Goal: Task Accomplishment & Management: Use online tool/utility

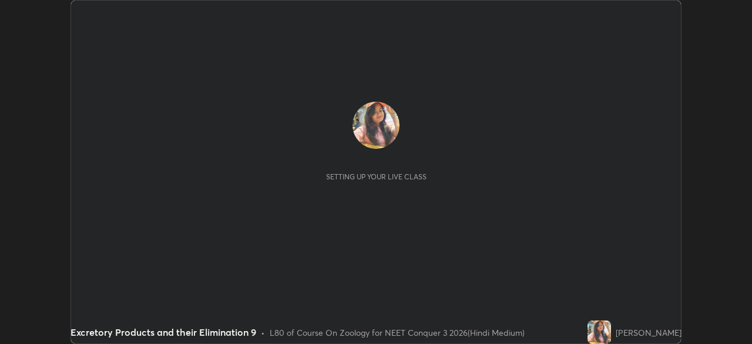
scroll to position [344, 752]
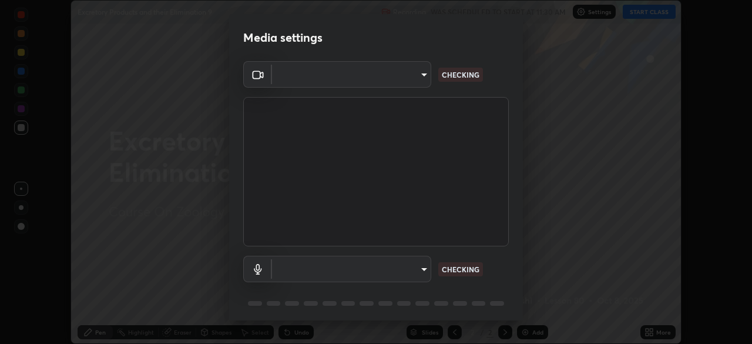
type input "fc38be1871f717ddc8e1b512eadbf63495b763d4820be899b5c927fedf8d93a0"
type input "communications"
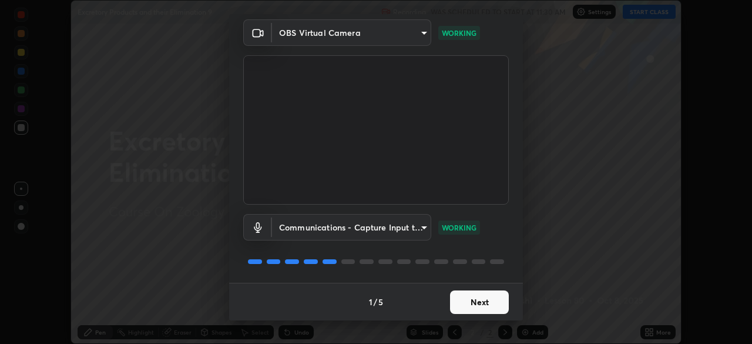
click at [477, 306] on button "Next" at bounding box center [479, 302] width 59 height 24
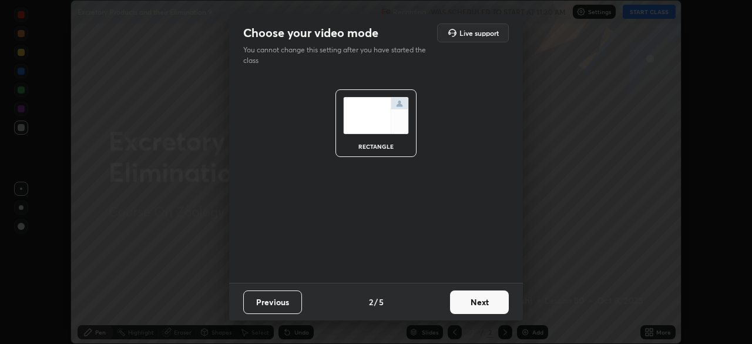
click at [475, 304] on button "Next" at bounding box center [479, 302] width 59 height 24
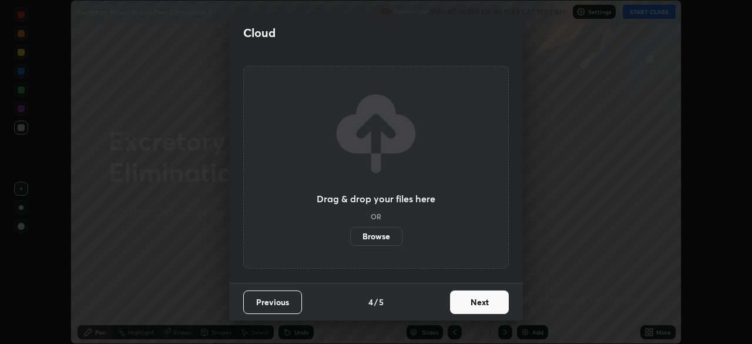
click at [473, 303] on button "Next" at bounding box center [479, 302] width 59 height 24
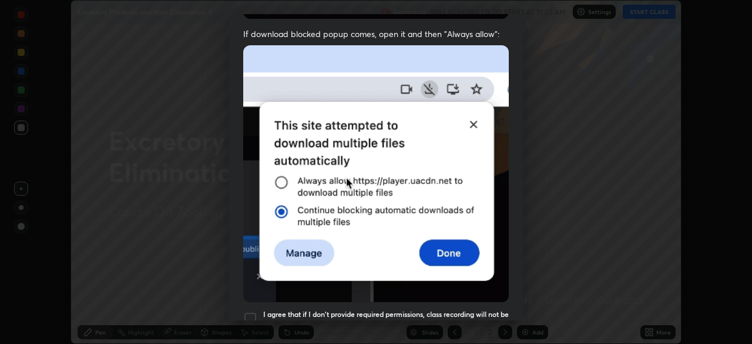
scroll to position [235, 0]
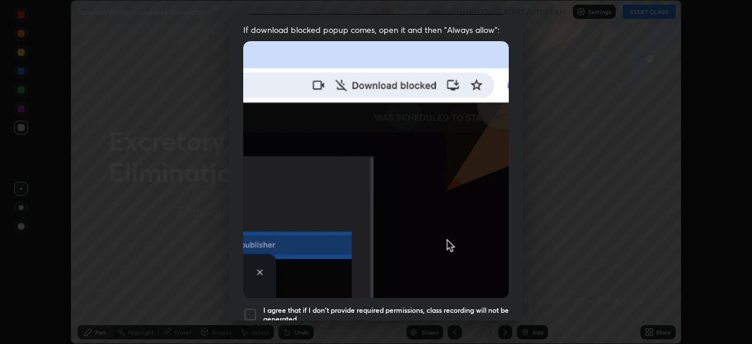
click at [250, 308] on div at bounding box center [250, 314] width 14 height 14
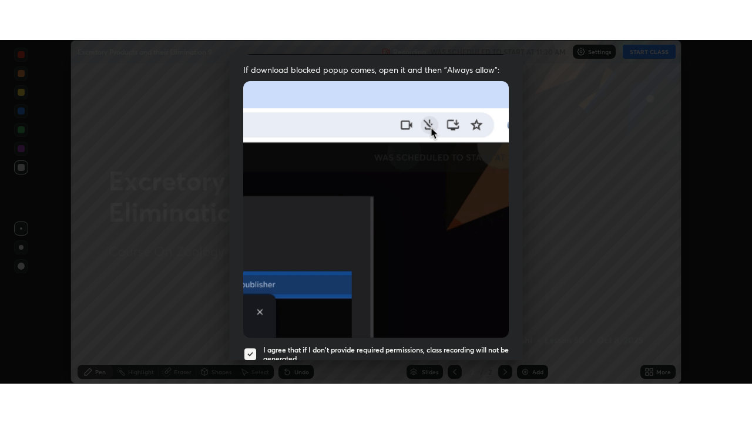
scroll to position [282, 0]
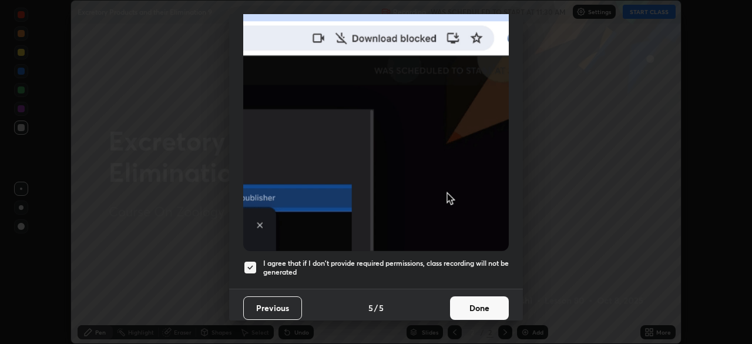
click at [469, 312] on button "Done" at bounding box center [479, 308] width 59 height 24
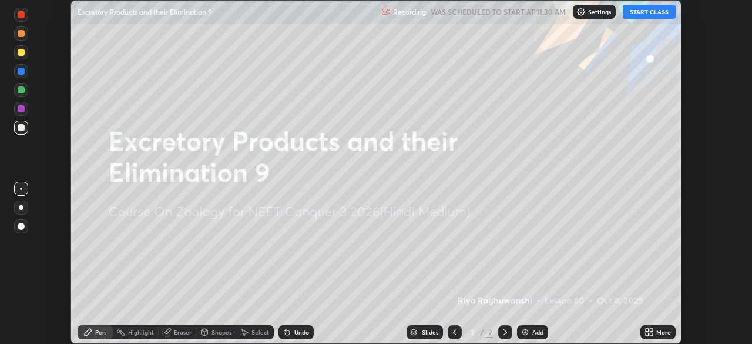
click at [644, 16] on button "START CLASS" at bounding box center [649, 12] width 53 height 14
click at [651, 330] on icon at bounding box center [651, 330] width 3 height 3
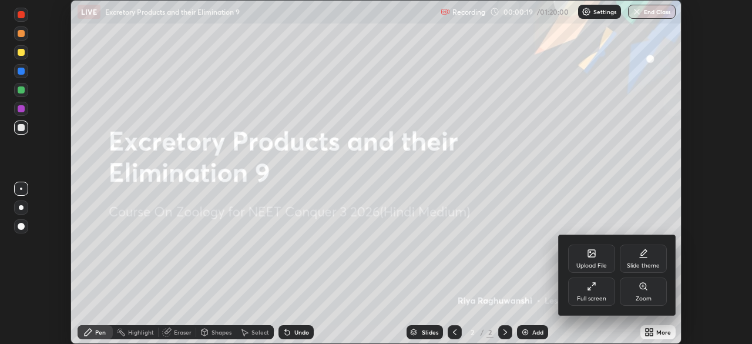
click at [601, 267] on div "Upload File" at bounding box center [592, 266] width 31 height 6
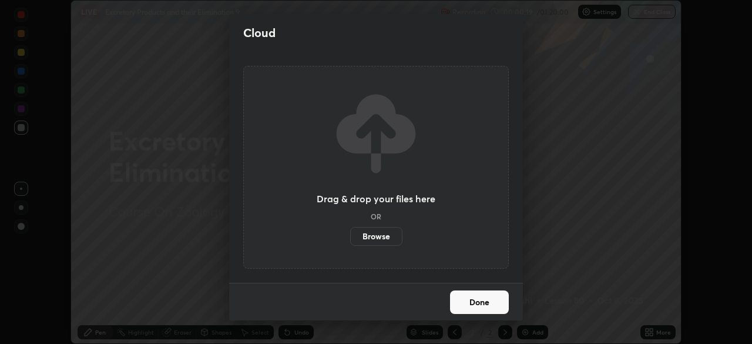
click at [384, 237] on label "Browse" at bounding box center [376, 236] width 52 height 19
click at [350, 237] on input "Browse" at bounding box center [350, 236] width 0 height 19
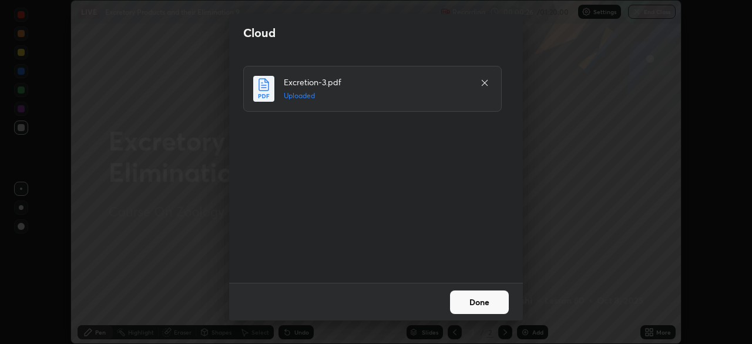
click at [471, 307] on button "Done" at bounding box center [479, 302] width 59 height 24
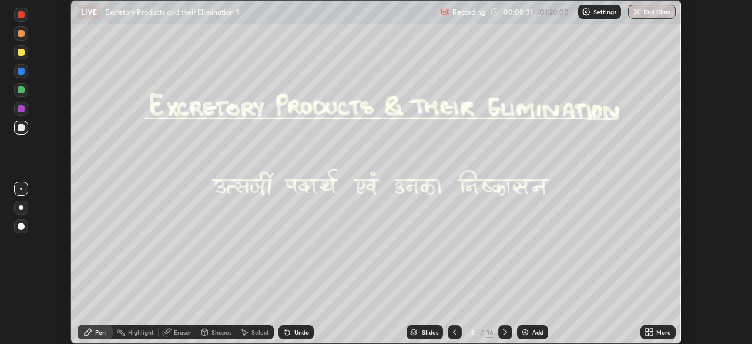
click at [646, 334] on icon at bounding box center [647, 334] width 3 height 3
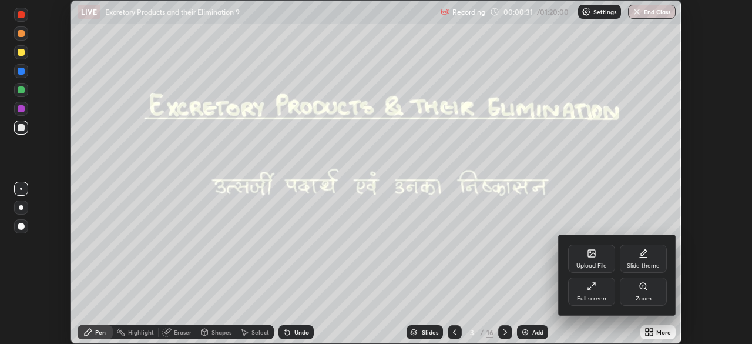
click at [601, 299] on div "Full screen" at bounding box center [591, 299] width 29 height 6
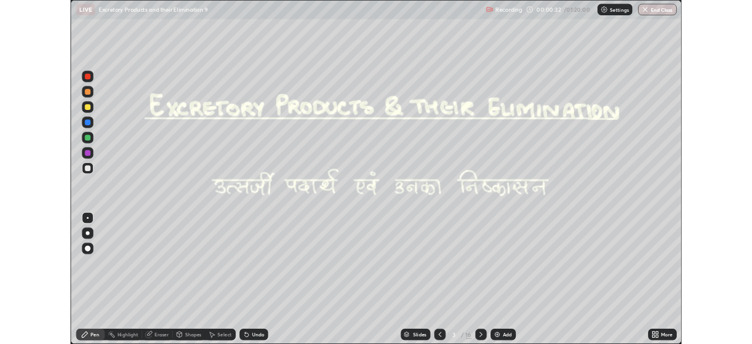
scroll to position [423, 752]
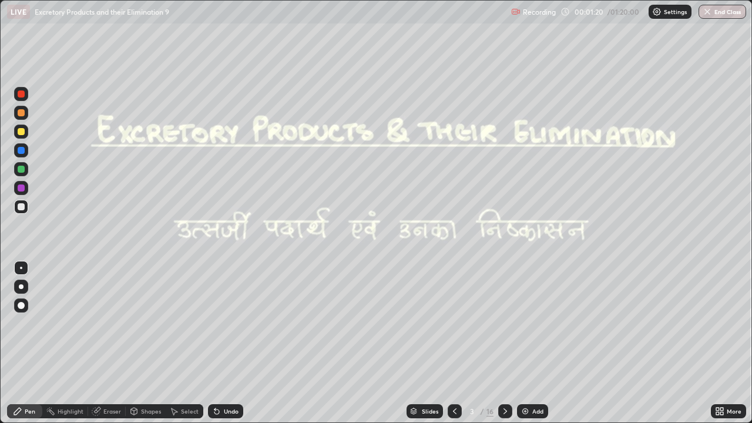
click at [504, 343] on icon at bounding box center [505, 411] width 9 height 9
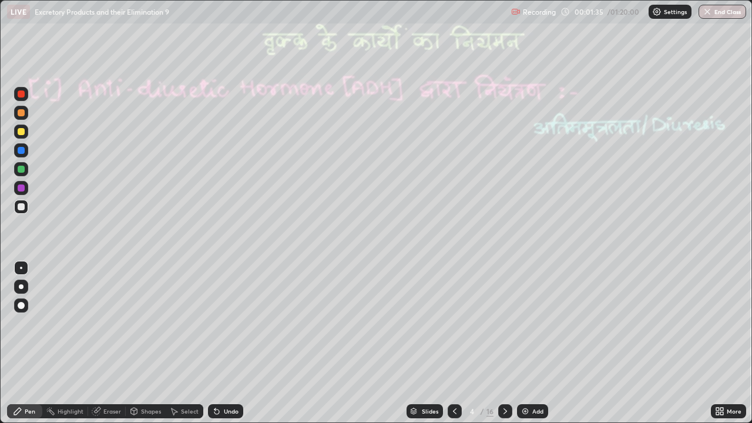
click at [718, 343] on icon at bounding box center [717, 413] width 3 height 3
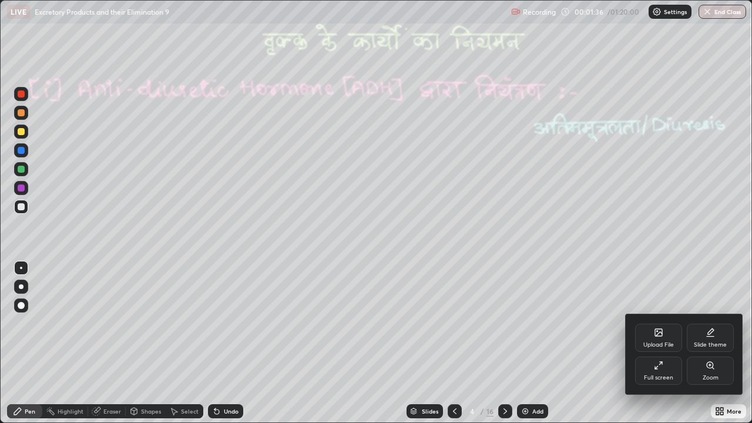
click at [658, 343] on div "Full screen" at bounding box center [658, 378] width 29 height 6
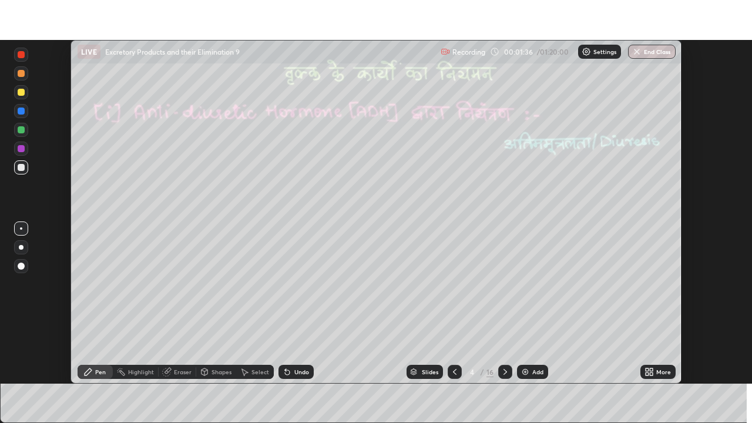
scroll to position [58431, 58023]
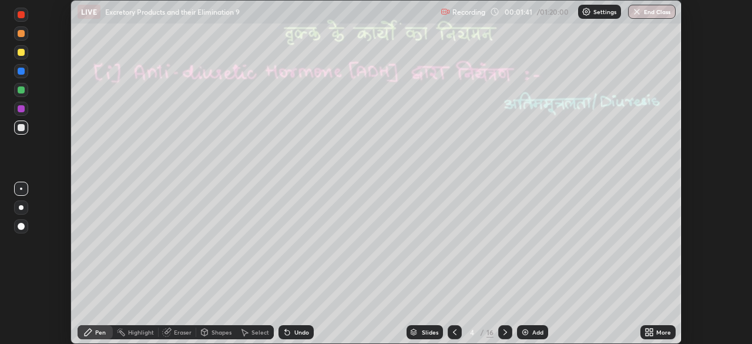
click at [647, 334] on icon at bounding box center [647, 334] width 3 height 3
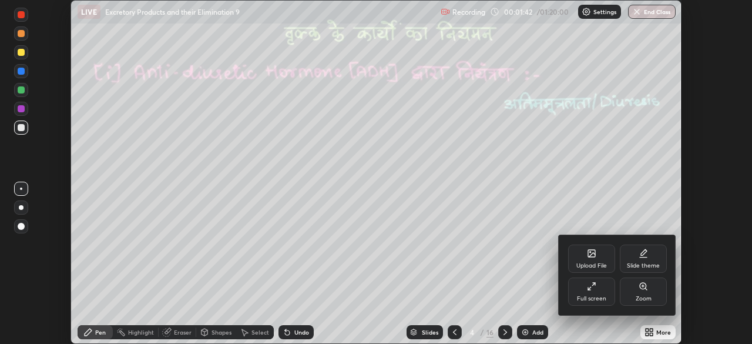
click at [600, 292] on div "Full screen" at bounding box center [591, 291] width 47 height 28
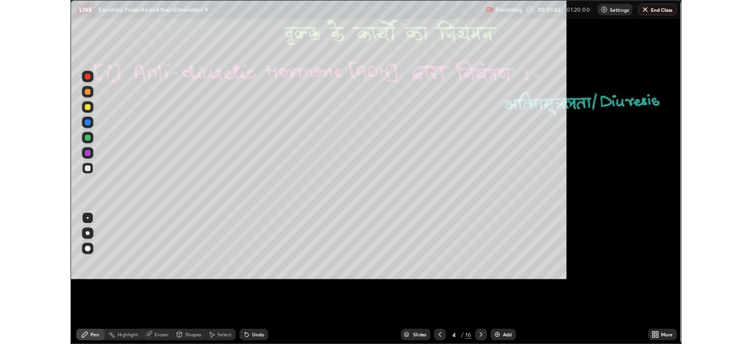
scroll to position [423, 752]
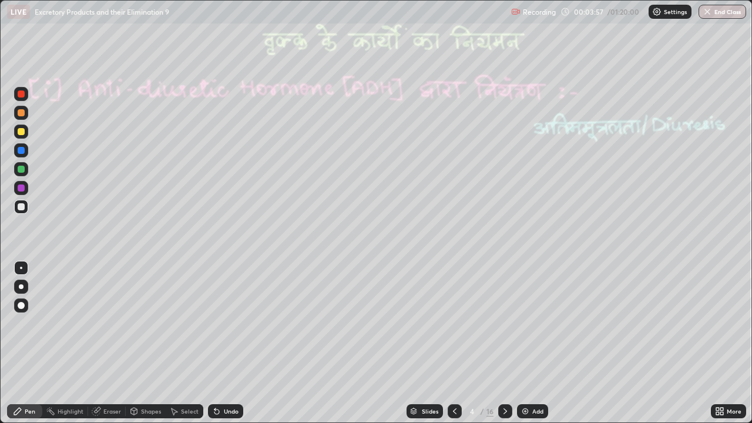
click at [506, 343] on icon at bounding box center [505, 411] width 9 height 9
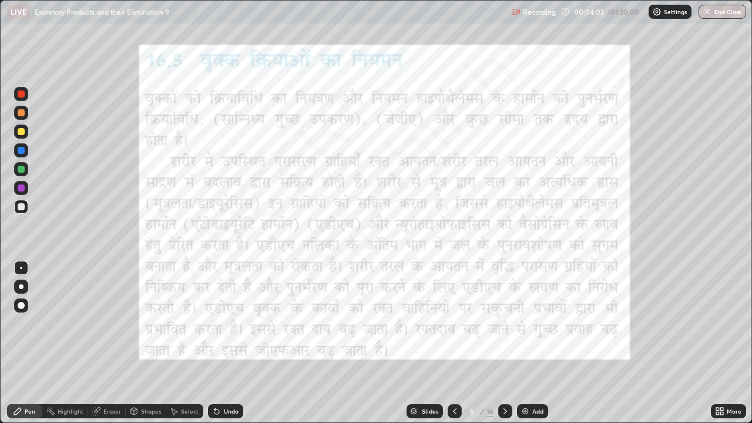
click at [504, 343] on icon at bounding box center [505, 411] width 9 height 9
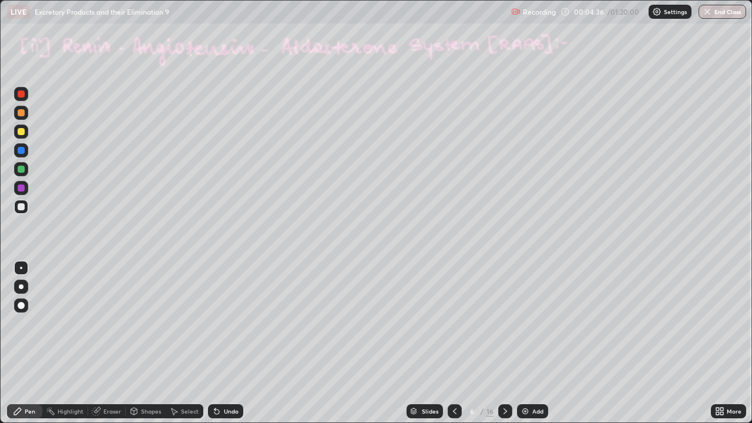
click at [505, 343] on icon at bounding box center [505, 411] width 9 height 9
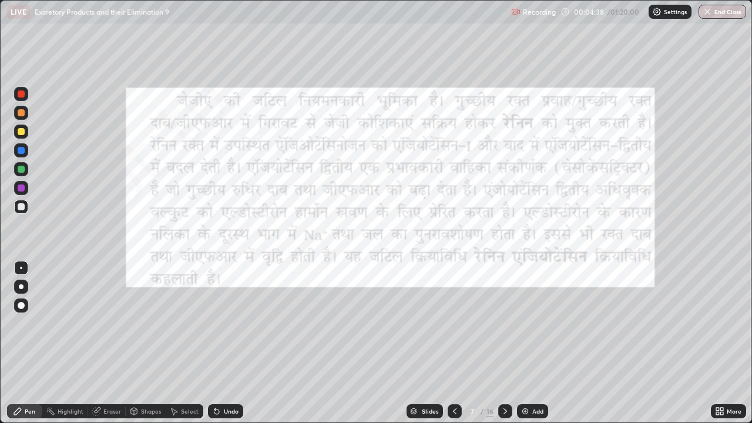
click at [504, 343] on icon at bounding box center [505, 411] width 9 height 9
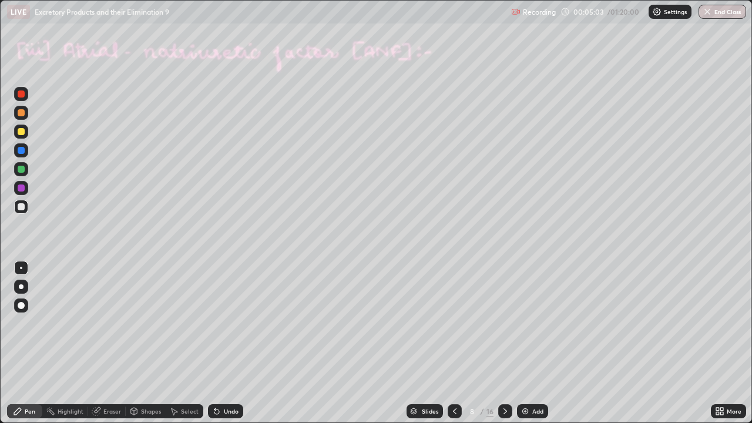
click at [504, 343] on icon at bounding box center [506, 411] width 4 height 6
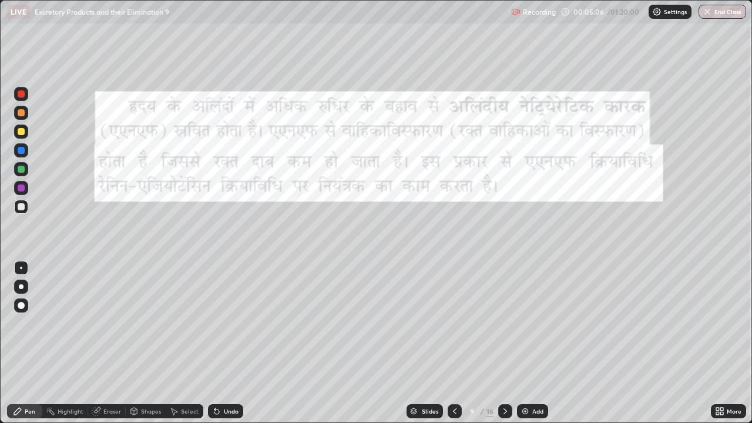
click at [504, 343] on icon at bounding box center [505, 411] width 9 height 9
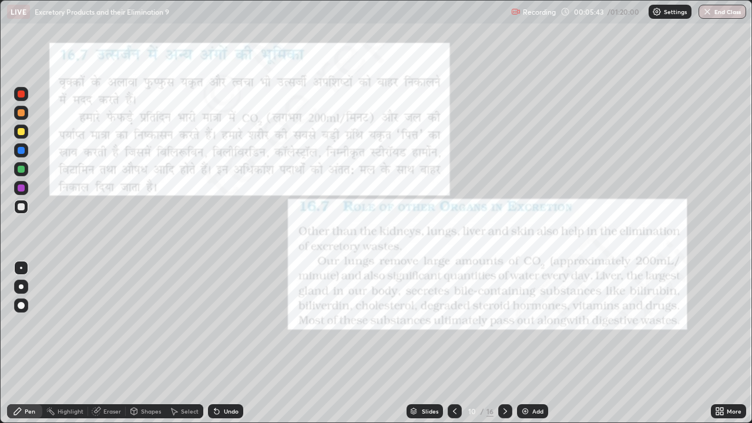
click at [20, 119] on div at bounding box center [21, 113] width 14 height 14
click at [505, 343] on icon at bounding box center [506, 411] width 4 height 6
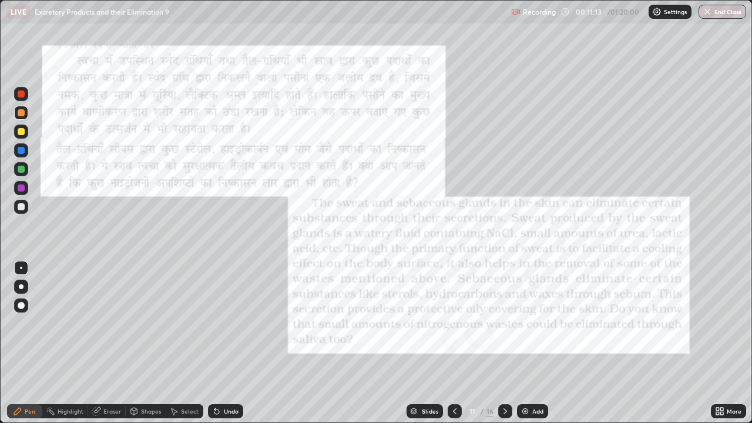
click at [215, 343] on icon at bounding box center [217, 412] width 5 height 5
click at [455, 343] on icon at bounding box center [455, 411] width 4 height 6
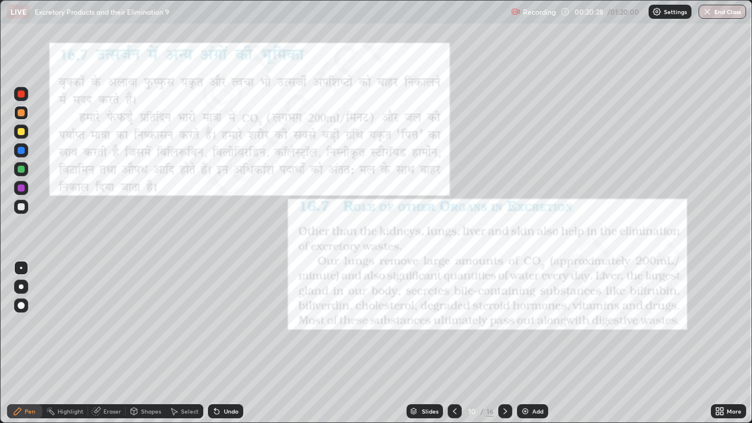
click at [504, 343] on icon at bounding box center [505, 411] width 9 height 9
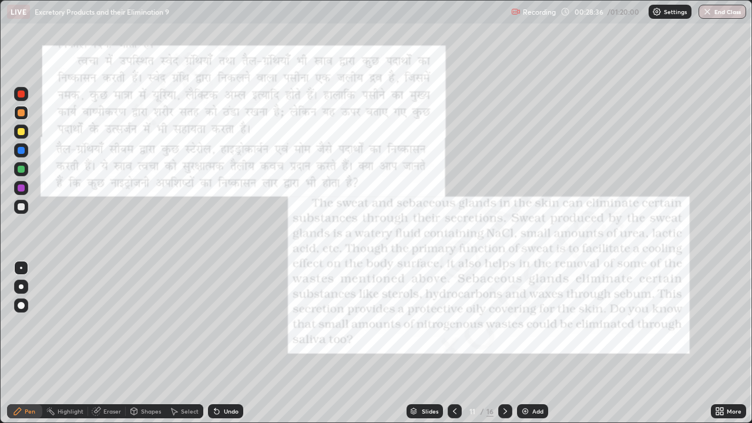
click at [504, 343] on icon at bounding box center [505, 411] width 9 height 9
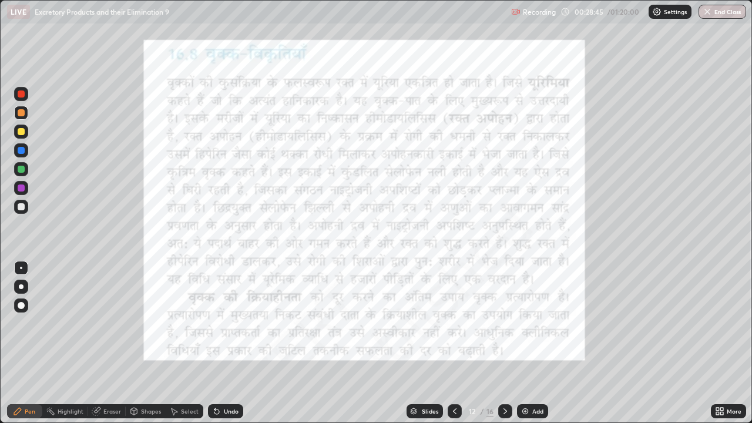
click at [504, 343] on icon at bounding box center [505, 411] width 9 height 9
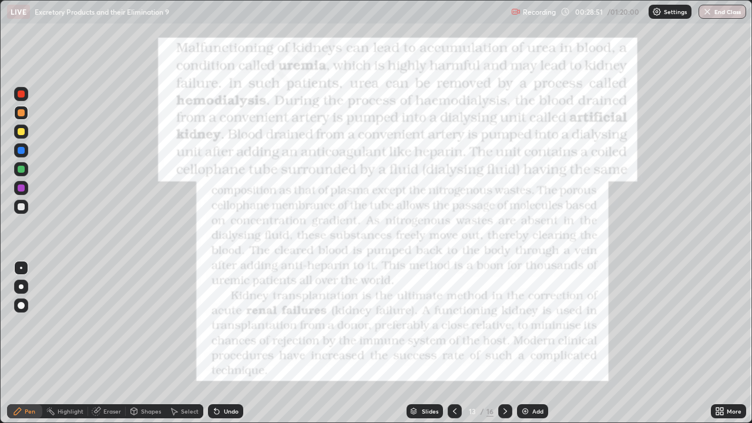
click at [504, 343] on icon at bounding box center [505, 411] width 9 height 9
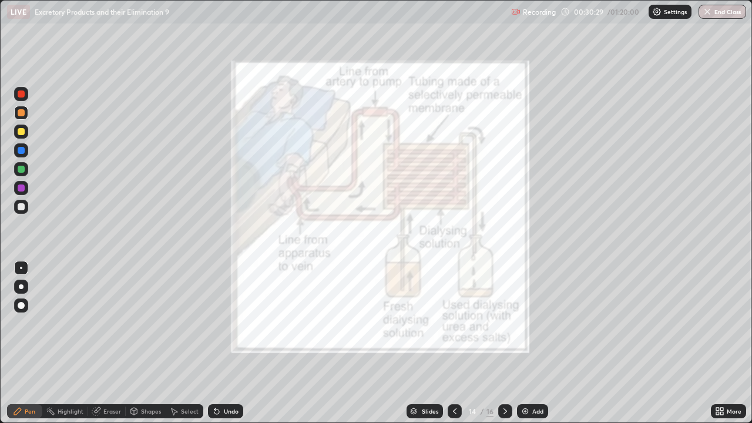
click at [457, 343] on div at bounding box center [455, 411] width 14 height 14
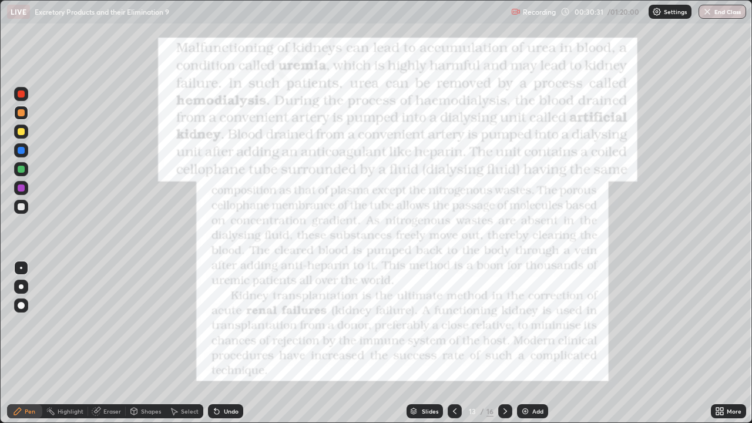
click at [454, 343] on icon at bounding box center [454, 411] width 9 height 9
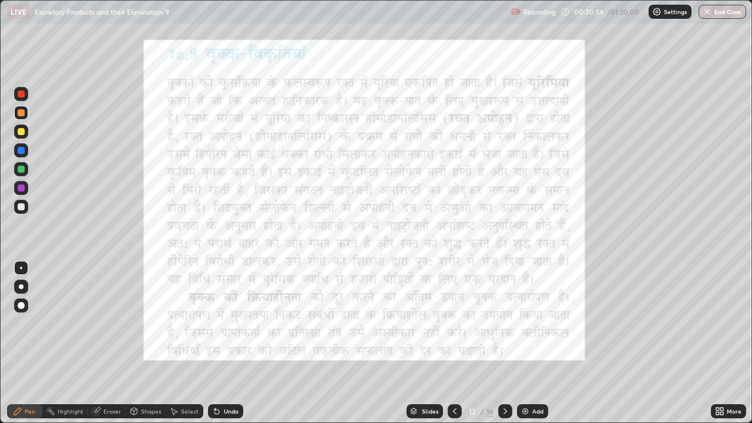
click at [503, 343] on icon at bounding box center [505, 411] width 9 height 9
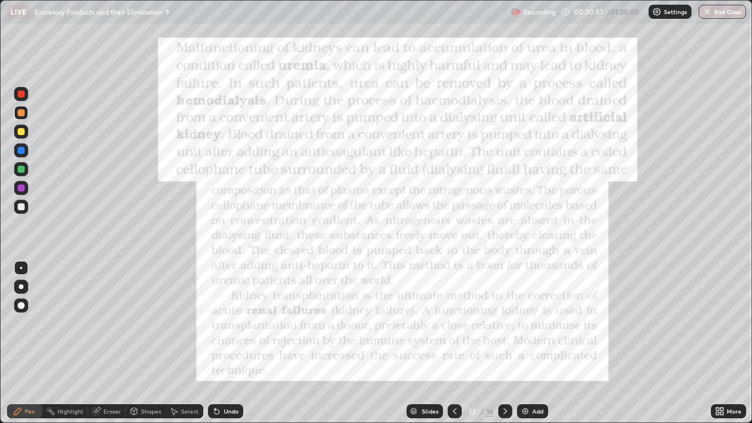
click at [503, 343] on icon at bounding box center [505, 411] width 9 height 9
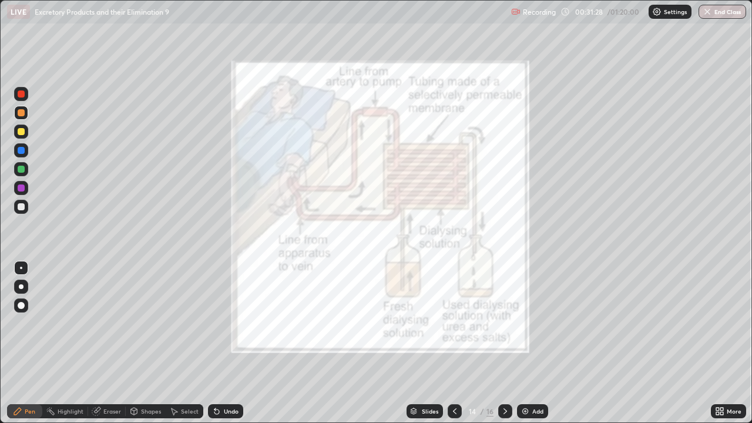
click at [21, 172] on div at bounding box center [21, 169] width 7 height 7
click at [62, 343] on div "Highlight" at bounding box center [65, 411] width 46 height 14
click at [455, 343] on icon at bounding box center [454, 411] width 9 height 9
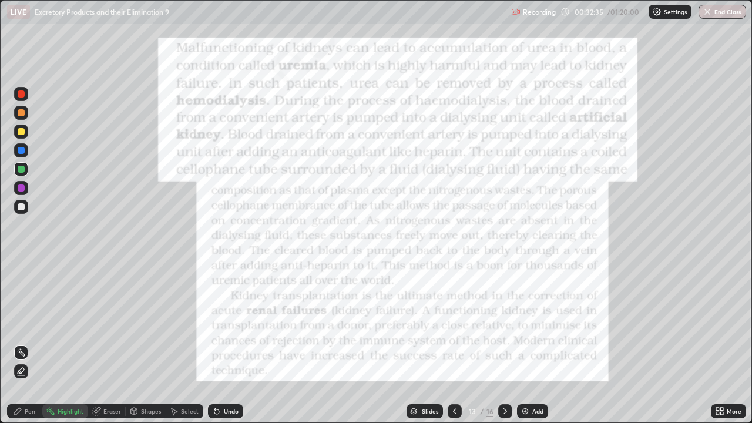
click at [503, 343] on icon at bounding box center [505, 411] width 9 height 9
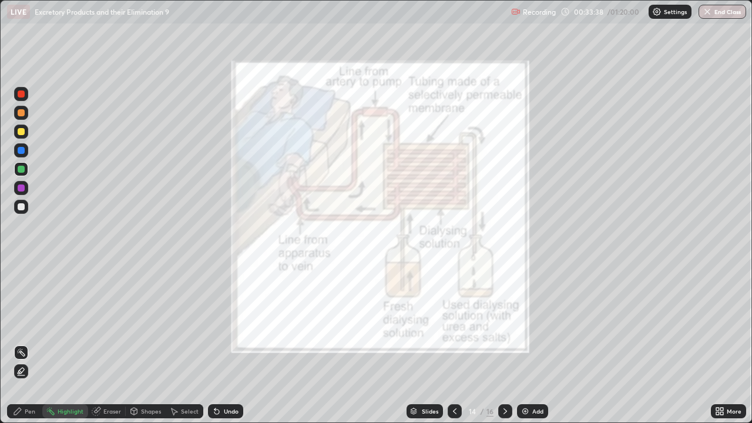
click at [27, 343] on div "Pen" at bounding box center [30, 411] width 11 height 6
click at [226, 343] on div "Undo" at bounding box center [231, 411] width 15 height 6
click at [73, 343] on div "Highlight" at bounding box center [71, 411] width 26 height 6
click at [448, 343] on div at bounding box center [455, 411] width 14 height 14
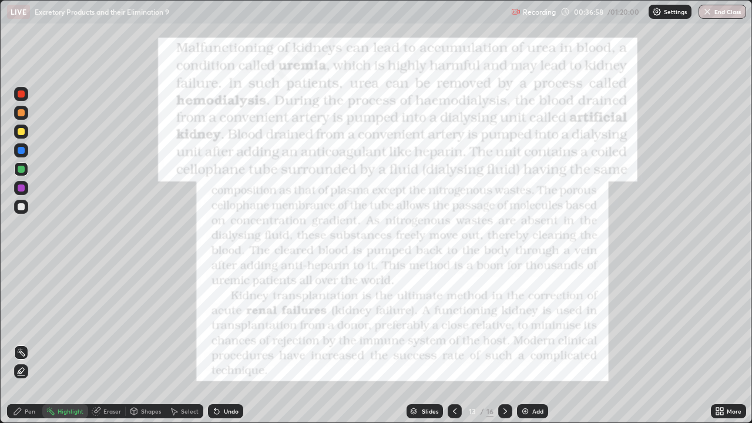
click at [454, 343] on icon at bounding box center [454, 411] width 9 height 9
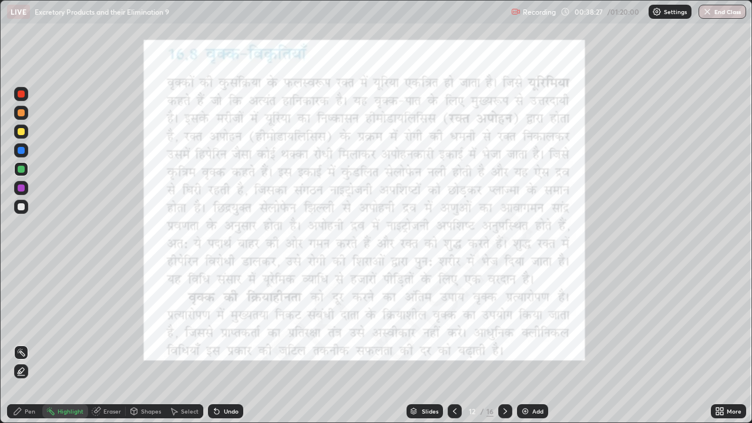
click at [504, 343] on icon at bounding box center [505, 411] width 9 height 9
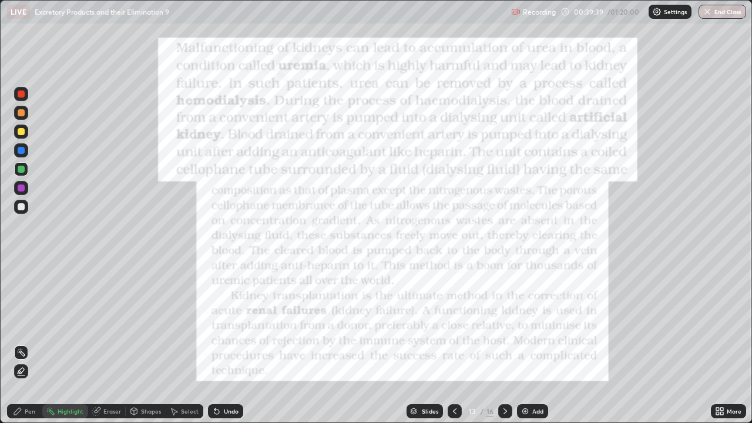
click at [454, 343] on icon at bounding box center [454, 411] width 9 height 9
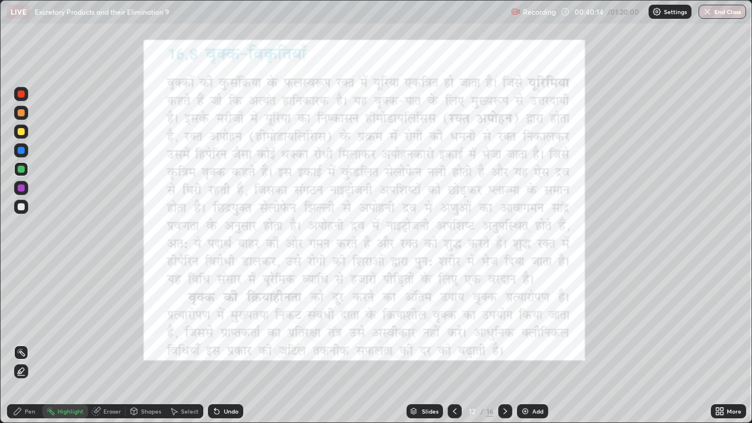
click at [504, 343] on icon at bounding box center [505, 411] width 9 height 9
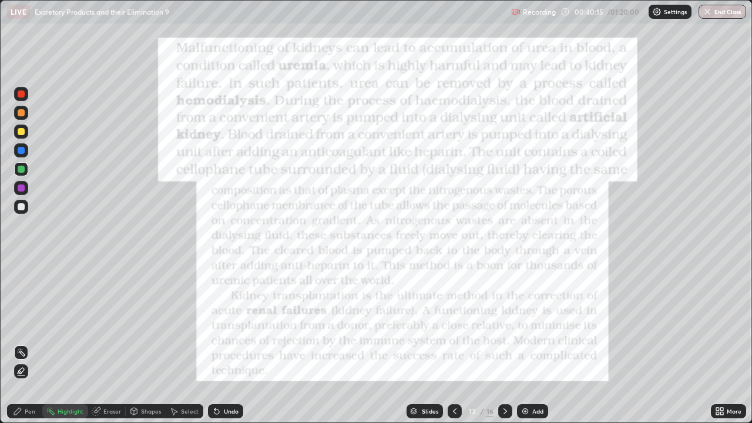
click at [504, 343] on icon at bounding box center [505, 411] width 9 height 9
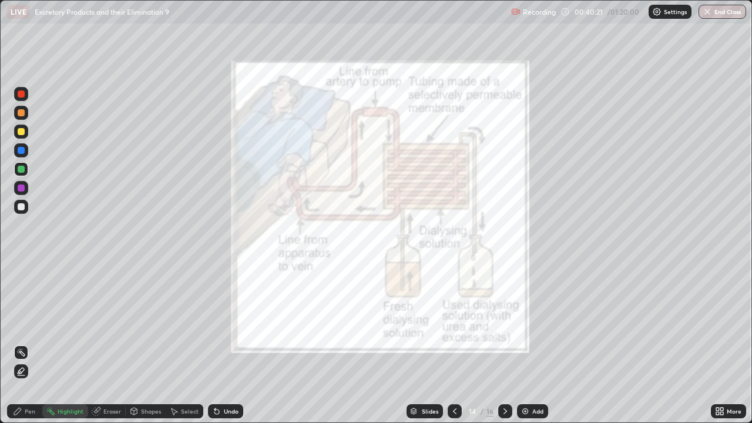
click at [504, 343] on icon at bounding box center [505, 411] width 9 height 9
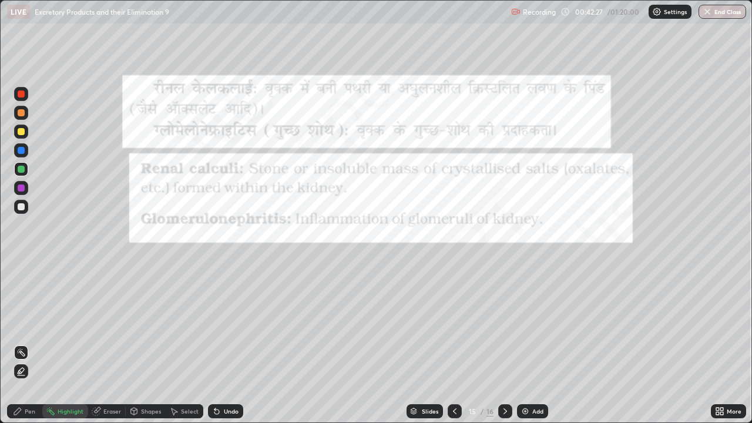
click at [26, 343] on div "Pen" at bounding box center [30, 411] width 11 height 6
click at [19, 189] on div at bounding box center [21, 188] width 7 height 7
click at [503, 343] on icon at bounding box center [505, 411] width 9 height 9
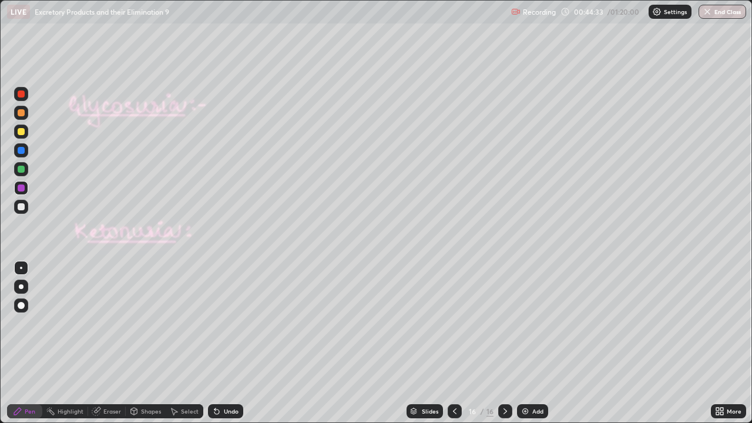
click at [19, 211] on div at bounding box center [21, 207] width 14 height 14
click at [20, 289] on div at bounding box center [21, 286] width 5 height 5
click at [212, 343] on icon at bounding box center [216, 411] width 9 height 9
click at [220, 343] on div "Undo" at bounding box center [225, 411] width 35 height 14
click at [222, 343] on div "Undo" at bounding box center [225, 411] width 35 height 14
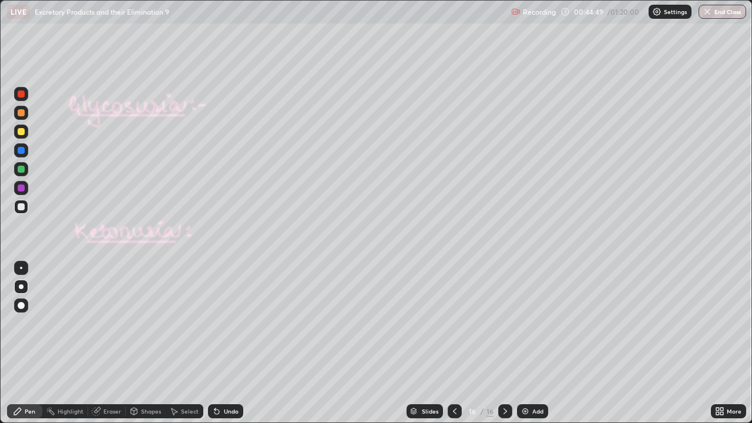
click at [226, 343] on div "Undo" at bounding box center [231, 411] width 15 height 6
click at [120, 343] on div "Eraser" at bounding box center [107, 411] width 38 height 14
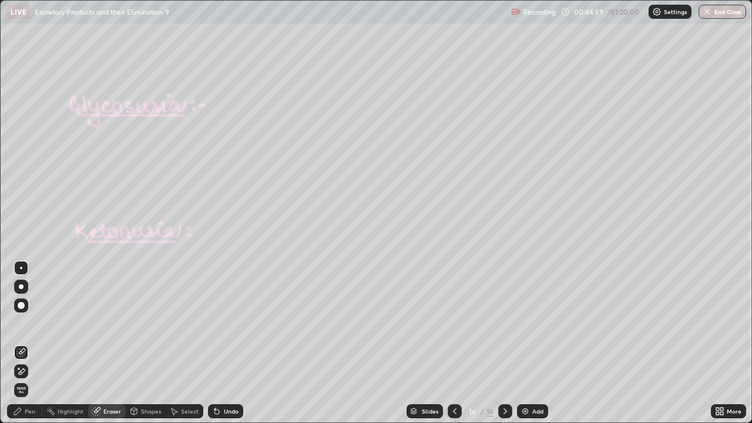
click at [28, 343] on div "Pen" at bounding box center [24, 411] width 35 height 14
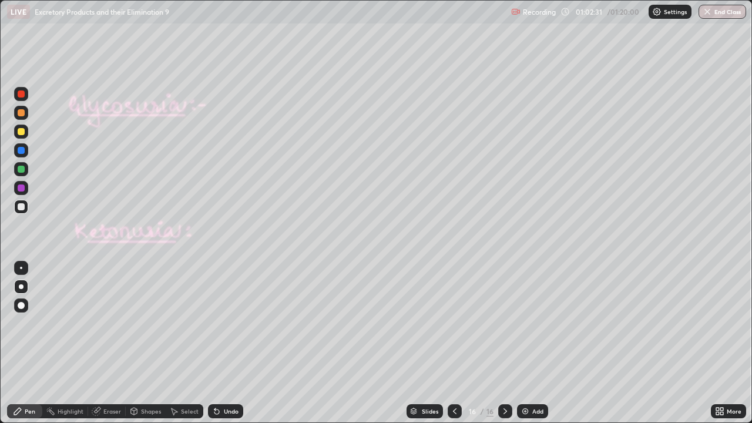
click at [354, 343] on div "Slides 16 / 16 Add" at bounding box center [477, 412] width 468 height 24
click at [350, 343] on div "Slides 16 / 16 Add" at bounding box center [477, 412] width 468 height 24
click at [349, 343] on div "Slides 16 / 16 Add" at bounding box center [477, 412] width 468 height 24
click at [324, 343] on div "Slides 16 / 16 Add" at bounding box center [477, 412] width 468 height 24
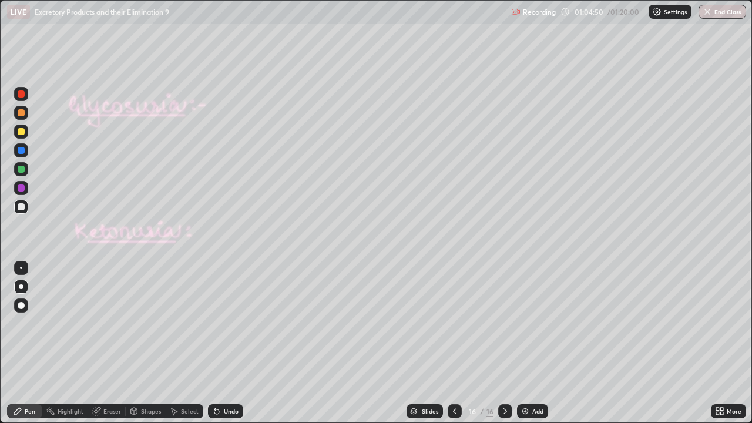
click at [294, 343] on div "Slides 16 / 16 Add" at bounding box center [477, 412] width 468 height 24
click at [292, 343] on div "Slides 16 / 16 Add" at bounding box center [477, 412] width 468 height 24
click at [327, 343] on div "Slides 16 / 16 Add" at bounding box center [477, 412] width 468 height 24
click at [708, 14] on img "button" at bounding box center [707, 11] width 9 height 9
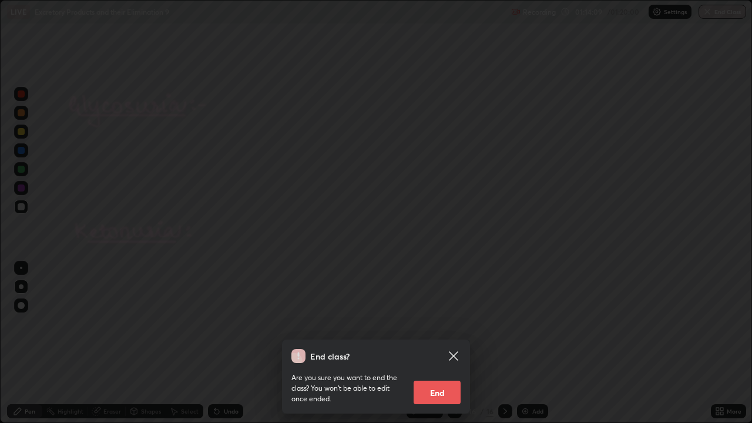
click at [443, 343] on button "End" at bounding box center [437, 393] width 47 height 24
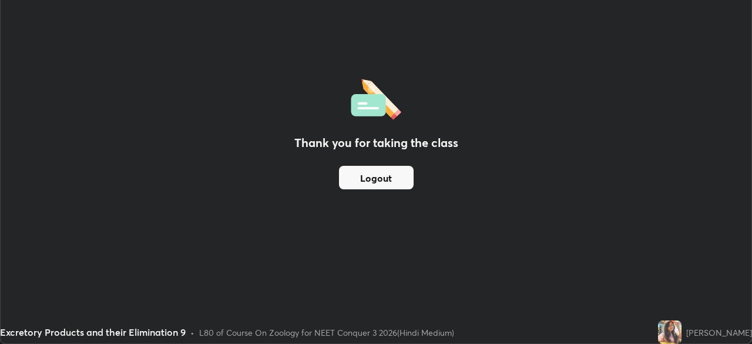
scroll to position [58431, 58023]
